Goal: Information Seeking & Learning: Learn about a topic

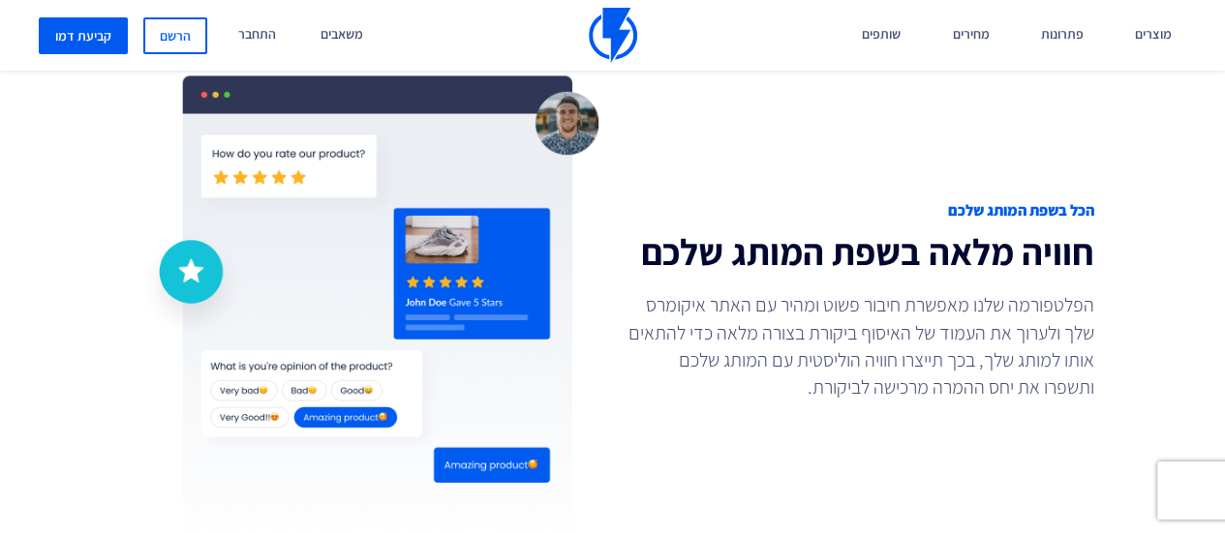
scroll to position [1549, 0]
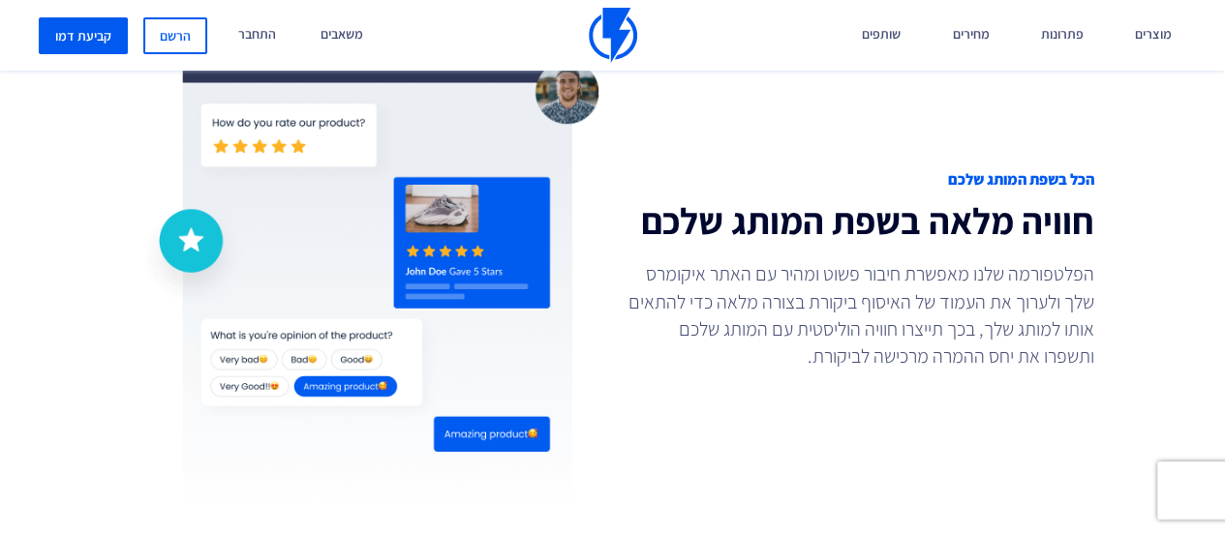
click at [1053, 293] on p "הפלטפורמה שלנו מאפשרת חיבור פשוט ומהיר עם האתר איקומרס שלך ולערוך את העמוד של ה…" at bounding box center [861, 314] width 468 height 108
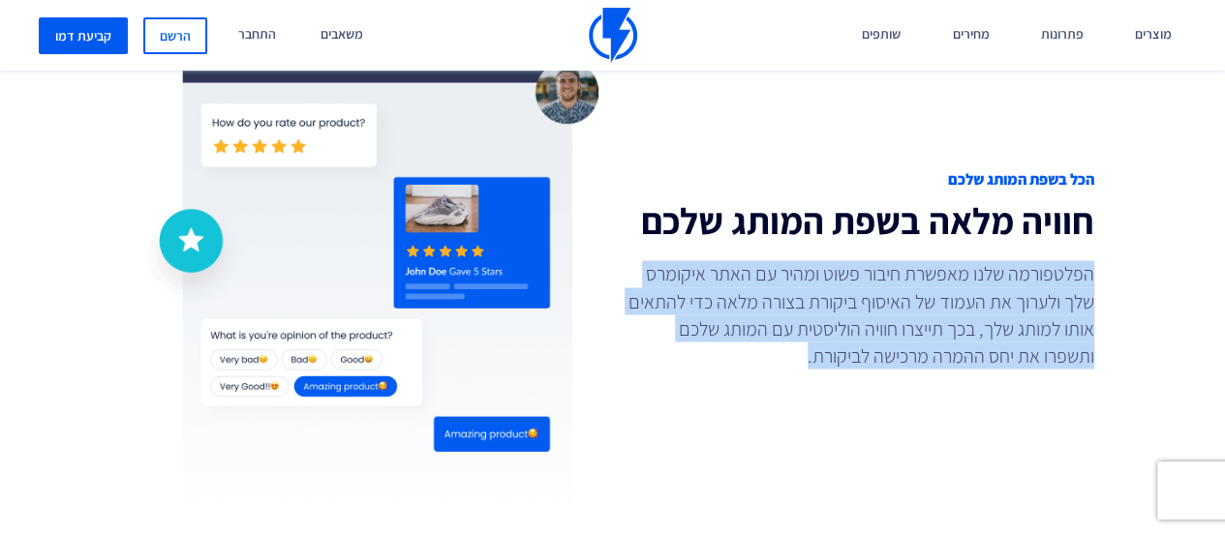
click at [1053, 293] on p "הפלטפורמה שלנו מאפשרת חיבור פשוט ומהיר עם האתר איקומרס שלך ולערוך את העמוד של ה…" at bounding box center [861, 314] width 468 height 108
click at [973, 299] on p "הפלטפורמה שלנו מאפשרת חיבור פשוט ומהיר עם האתר איקומרס שלך ולערוך את העמוד של ה…" at bounding box center [861, 314] width 468 height 108
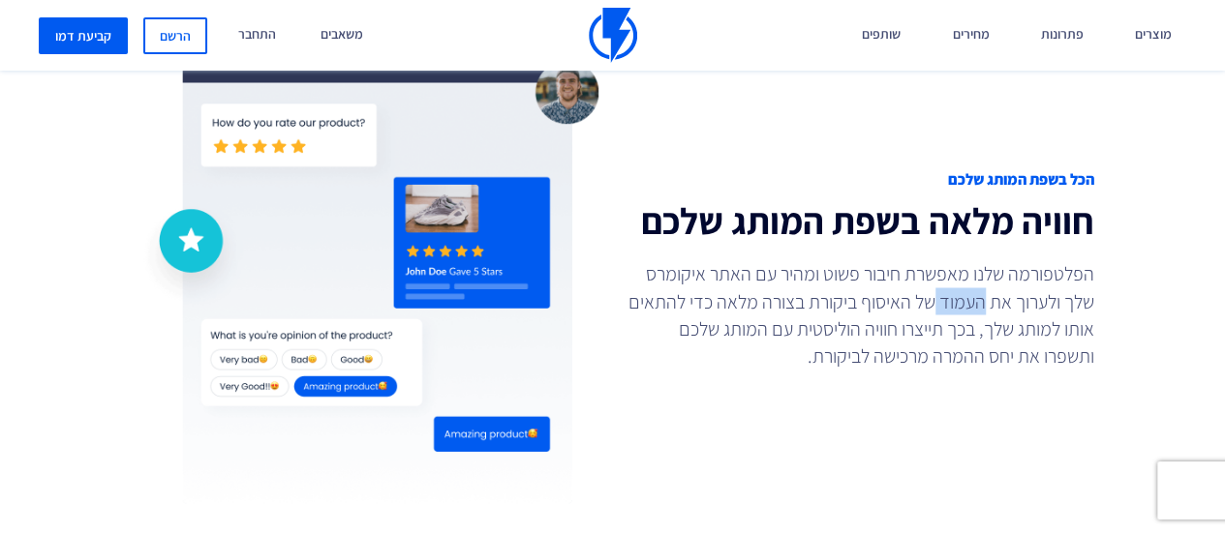
click at [973, 299] on p "הפלטפורמה שלנו מאפשרת חיבור פשוט ומהיר עם האתר איקומרס שלך ולערוך את העמוד של ה…" at bounding box center [861, 314] width 468 height 108
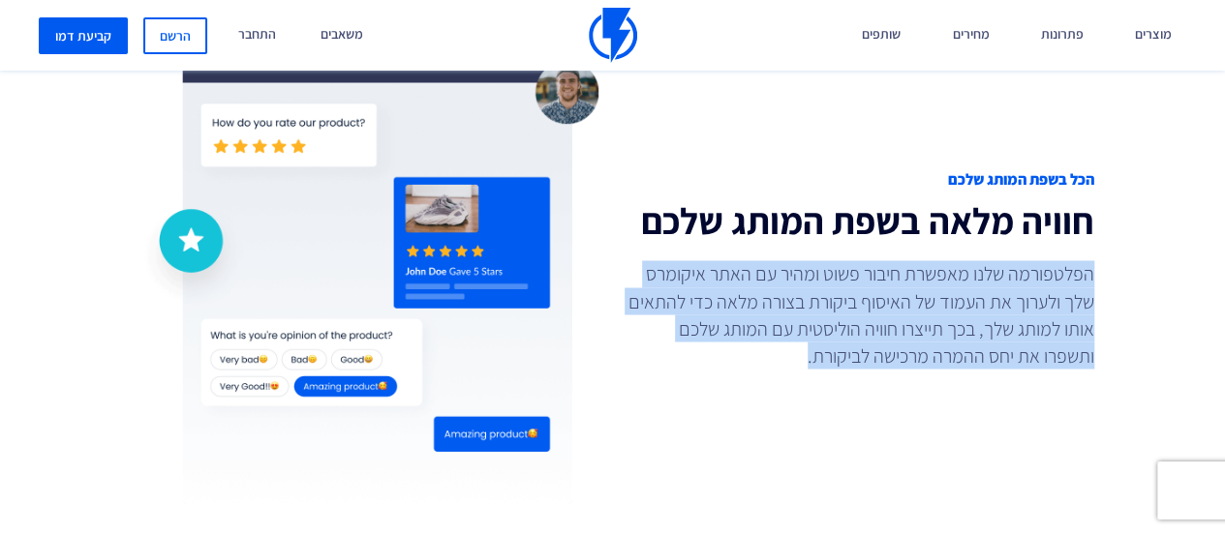
click at [973, 299] on p "הפלטפורמה שלנו מאפשרת חיבור פשוט ומהיר עם האתר איקומרס שלך ולערוך את העמוד של ה…" at bounding box center [861, 314] width 468 height 108
click at [1015, 282] on p "הפלטפורמה שלנו מאפשרת חיבור פשוט ומהיר עם האתר איקומרס שלך ולערוך את העמוד של ה…" at bounding box center [861, 314] width 468 height 108
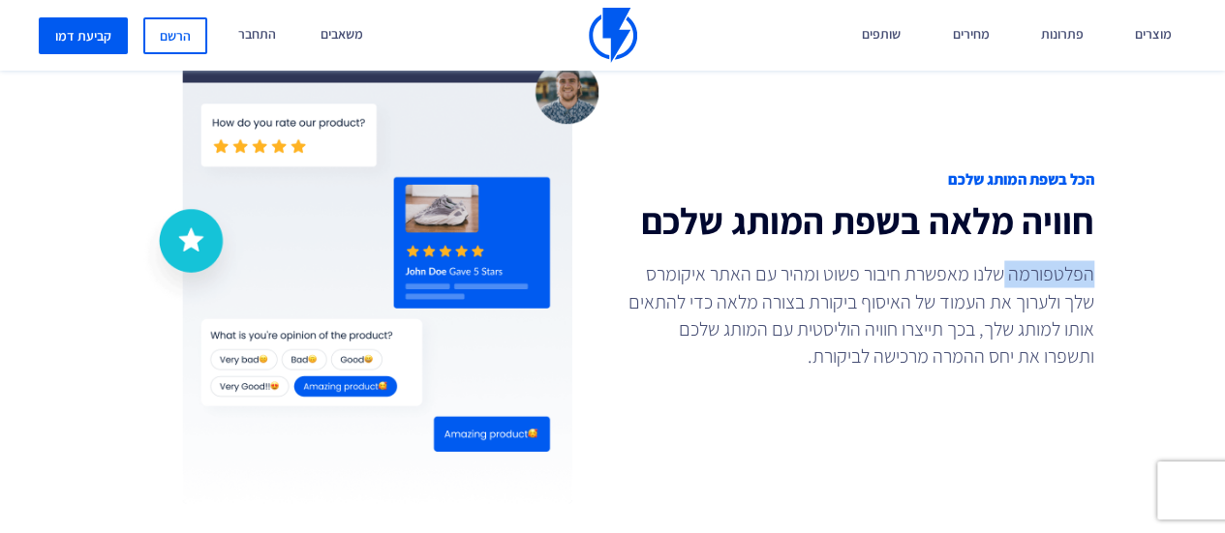
click at [1015, 282] on p "הפלטפורמה שלנו מאפשרת חיבור פשוט ומהיר עם האתר איקומרס שלך ולערוך את העמוד של ה…" at bounding box center [861, 314] width 468 height 108
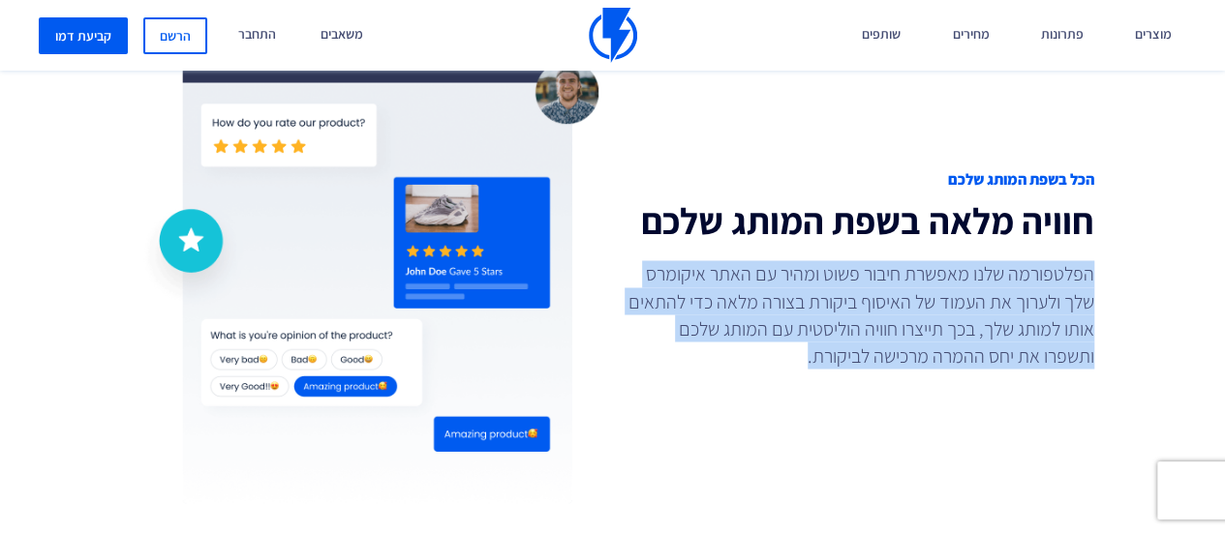
click at [1015, 282] on p "הפלטפורמה שלנו מאפשרת חיבור פשוט ומהיר עם האתר איקומרס שלך ולערוך את העמוד של ה…" at bounding box center [861, 314] width 468 height 108
click at [980, 284] on p "הפלטפורמה שלנו מאפשרת חיבור פשוט ומהיר עם האתר איקומרס שלך ולערוך את העמוד של ה…" at bounding box center [861, 314] width 468 height 108
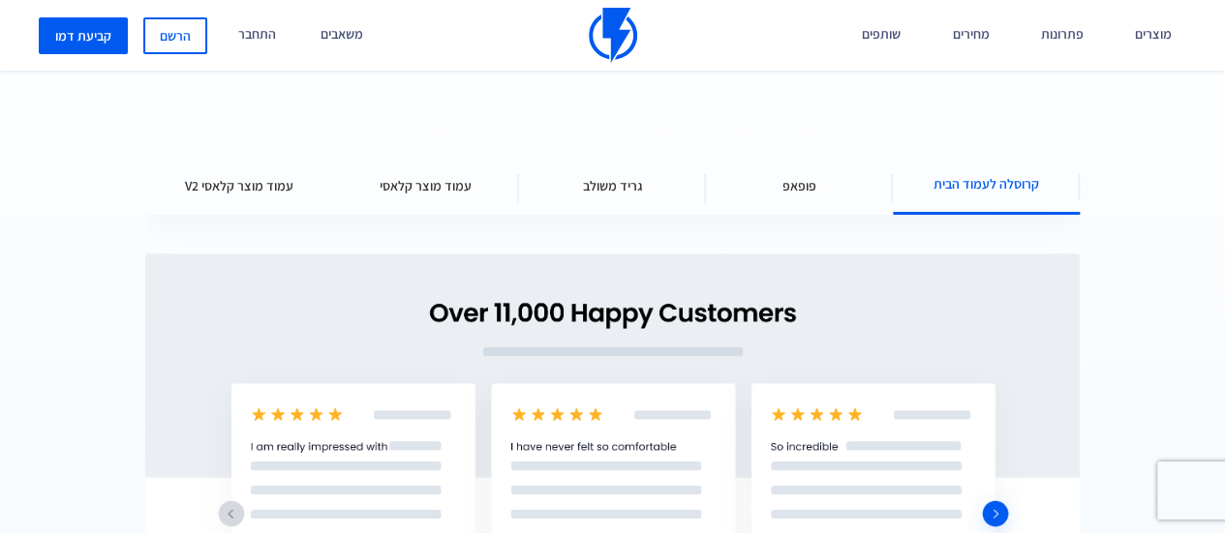
scroll to position [2323, 0]
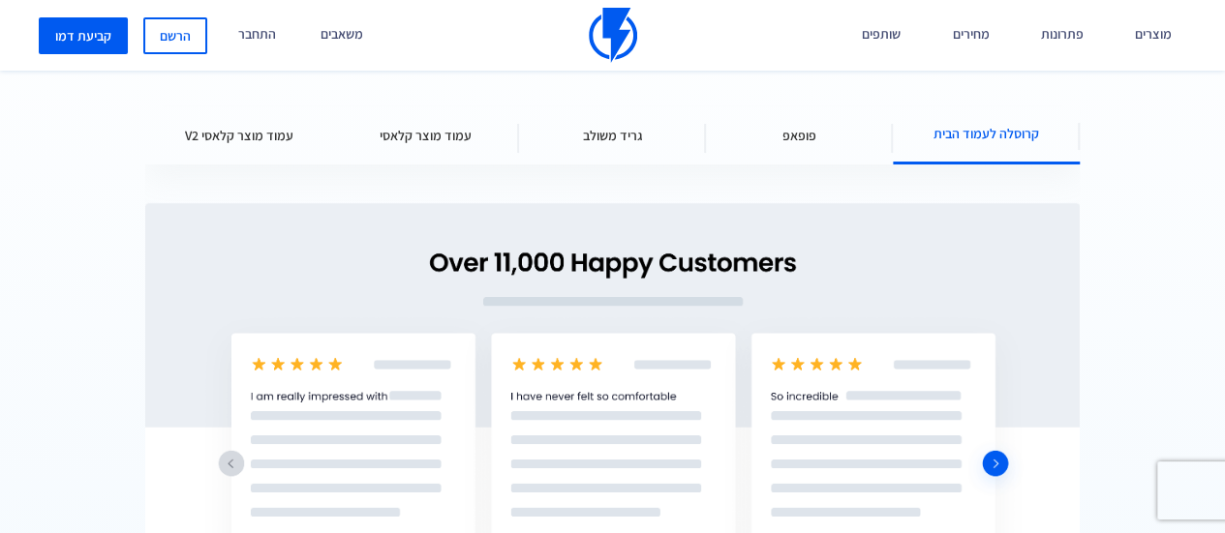
click at [803, 127] on span "פופאפ" at bounding box center [799, 135] width 34 height 19
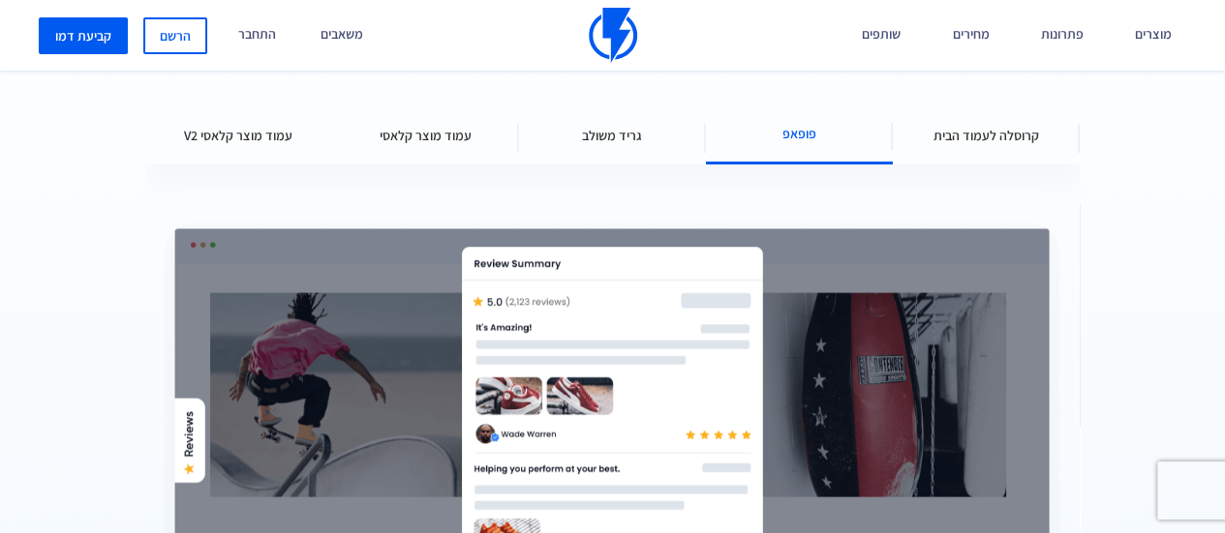
click at [617, 126] on span "גריד משולב" at bounding box center [613, 135] width 60 height 19
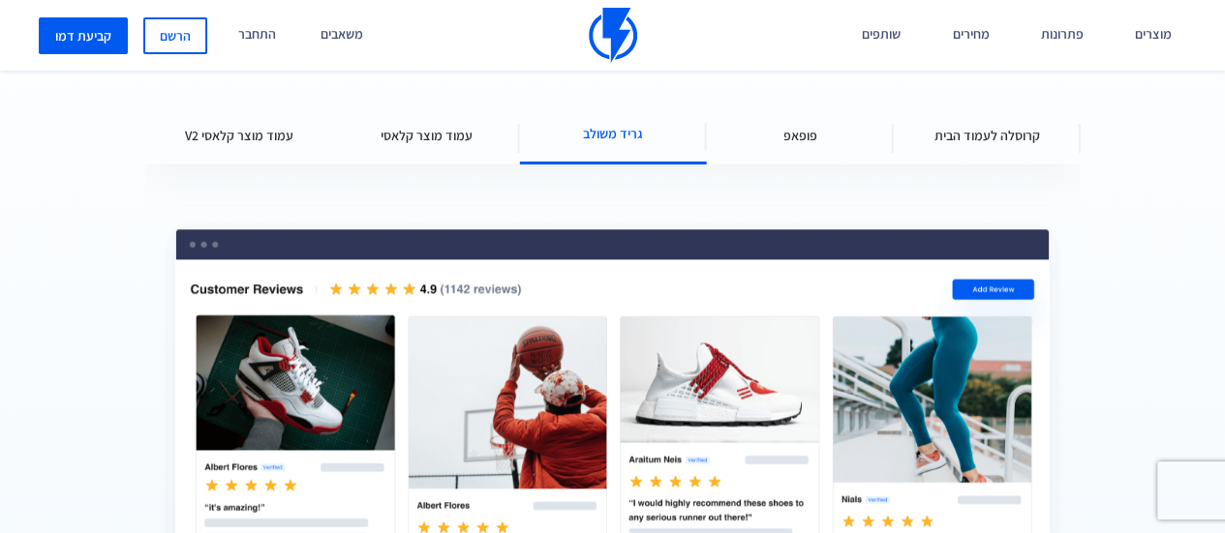
click at [435, 135] on span "עמוד מוצר קלאסי" at bounding box center [425, 135] width 92 height 19
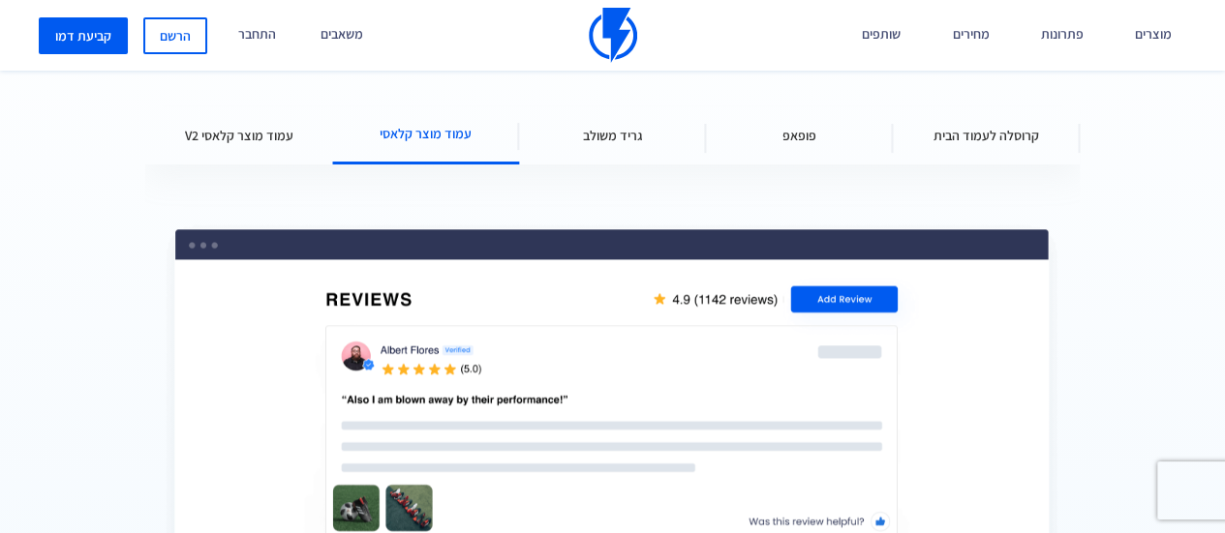
click at [239, 137] on span "עמוד מוצר קלאסי V2" at bounding box center [239, 135] width 108 height 19
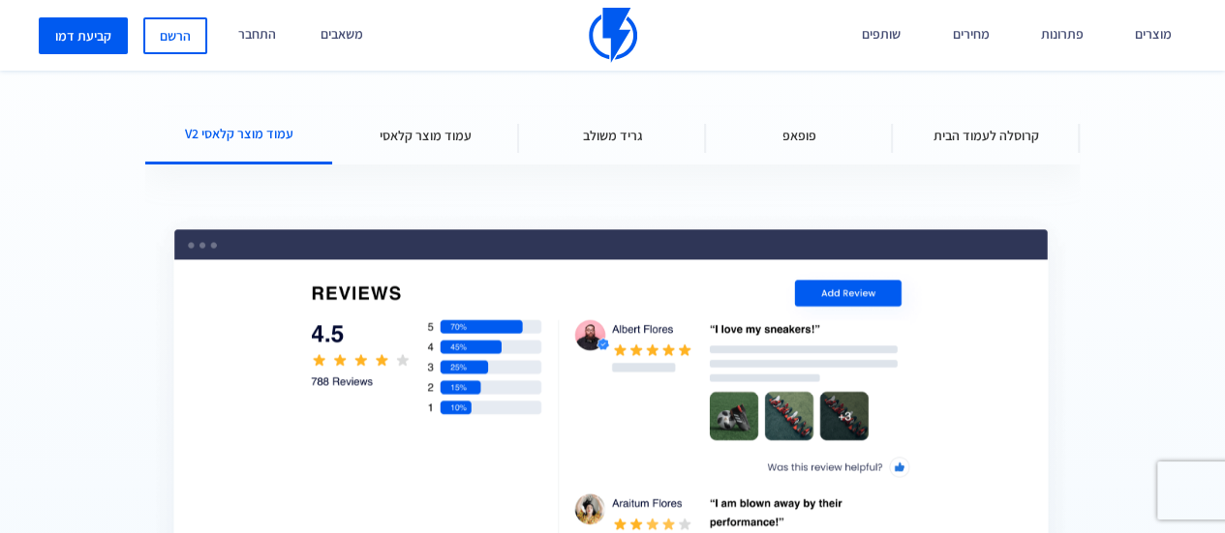
click at [1006, 131] on span "קרוסלה לעמוד הבית" at bounding box center [986, 135] width 106 height 19
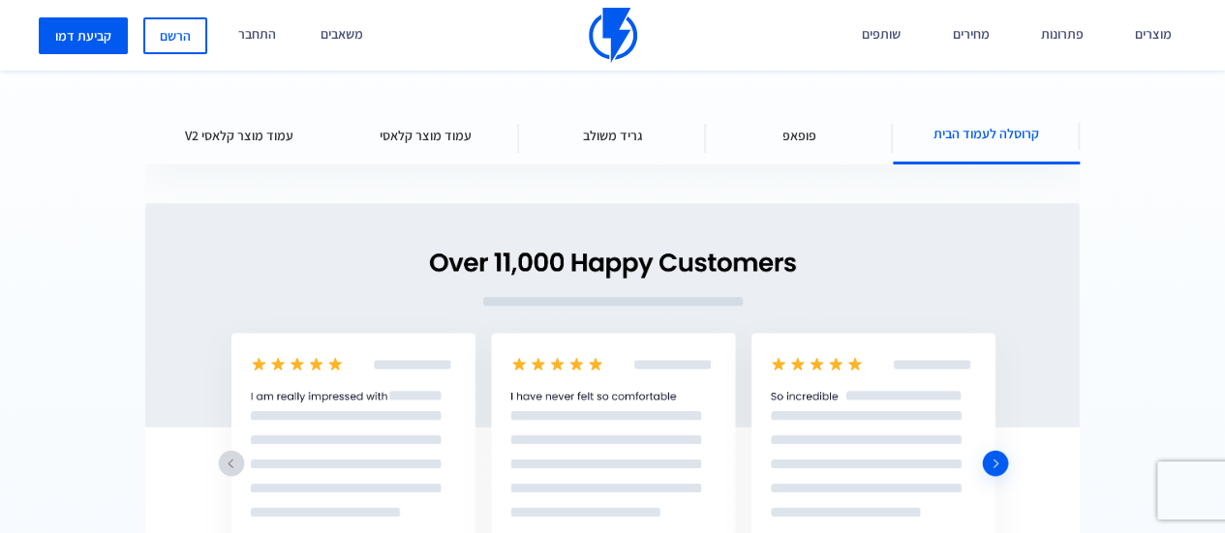
click at [825, 131] on div "פופאפ" at bounding box center [799, 135] width 187 height 58
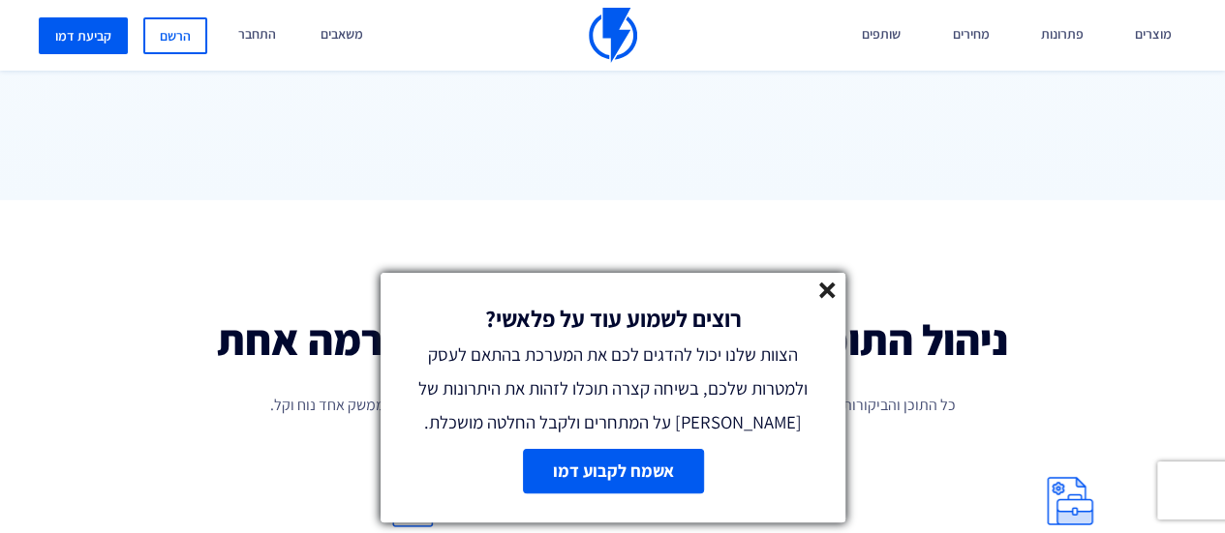
scroll to position [2968, 0]
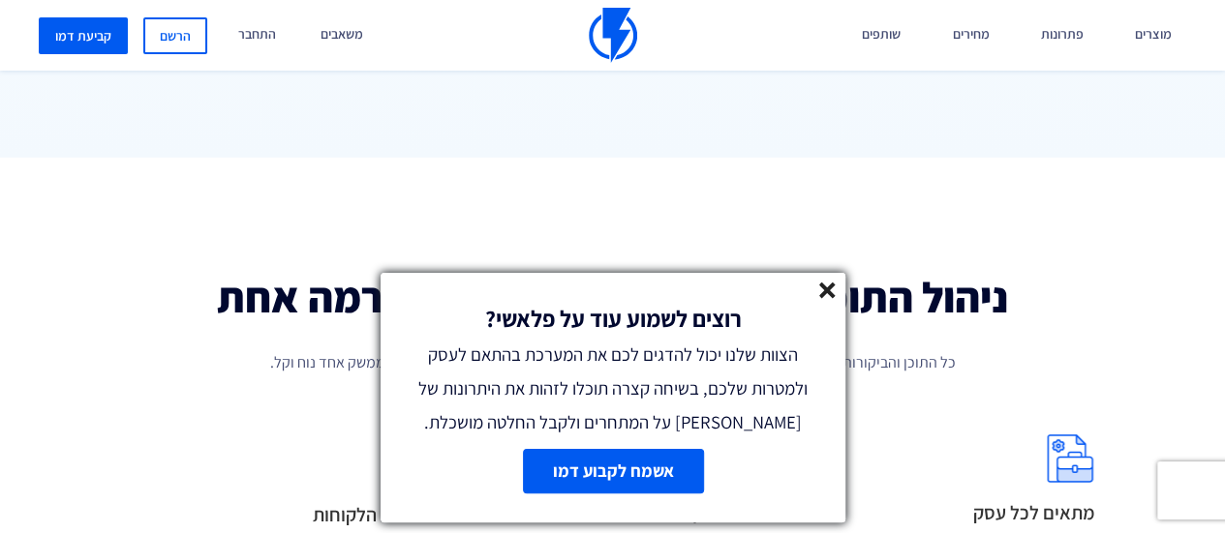
click at [827, 298] on icon at bounding box center [827, 291] width 16 height 16
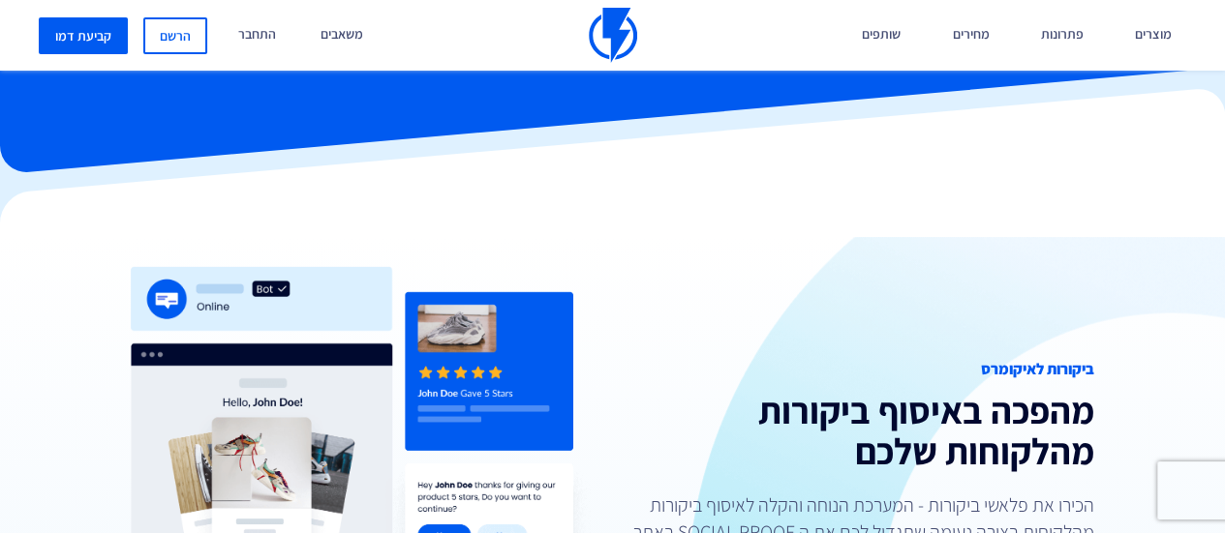
scroll to position [0, 0]
